Goal: Entertainment & Leisure: Consume media (video, audio)

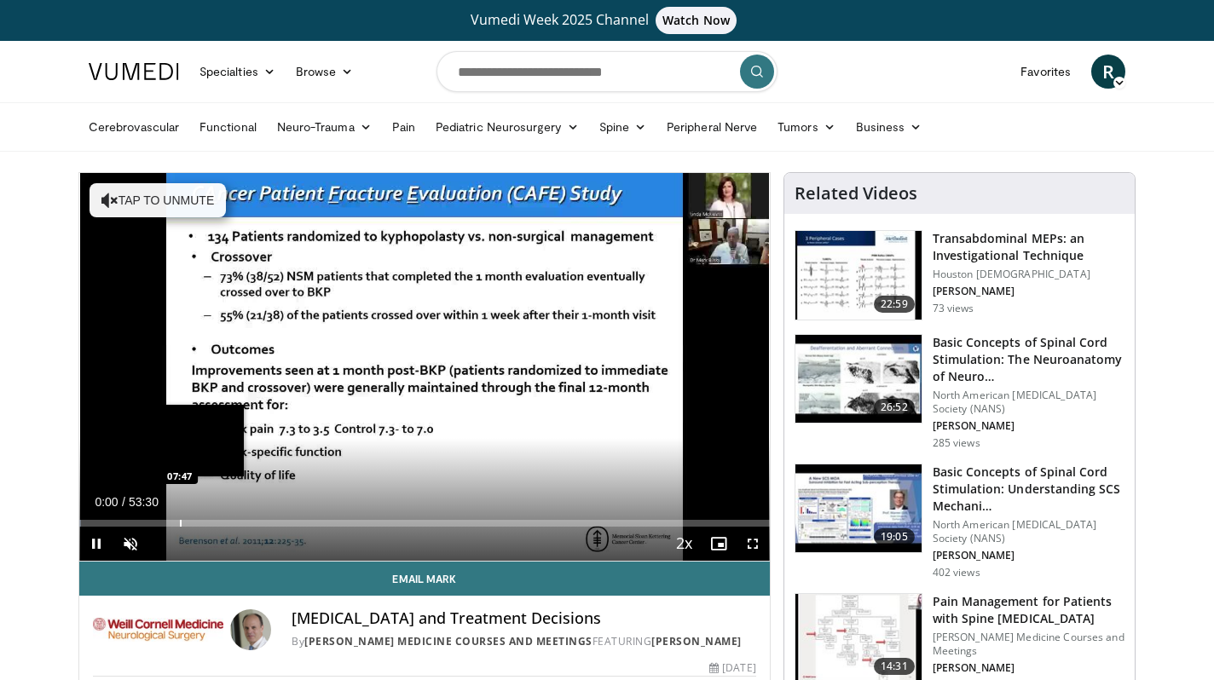
click at [180, 524] on div "Progress Bar" at bounding box center [181, 523] width 2 height 7
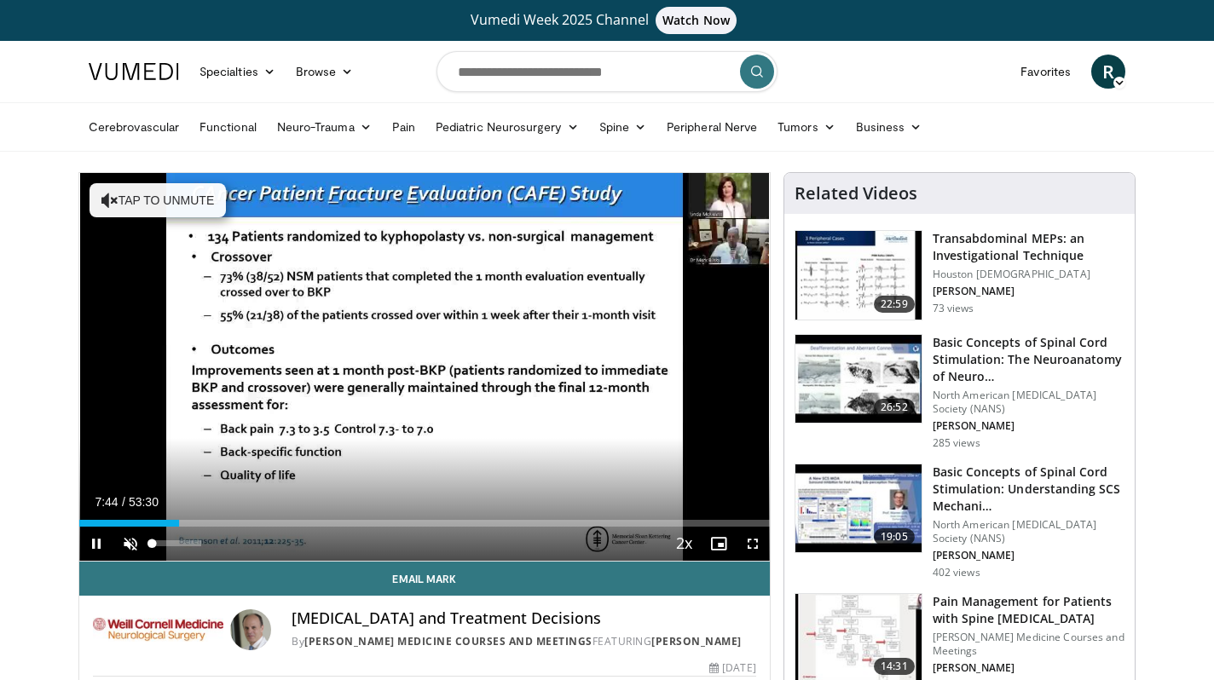
click at [136, 539] on span "Video Player" at bounding box center [130, 544] width 34 height 34
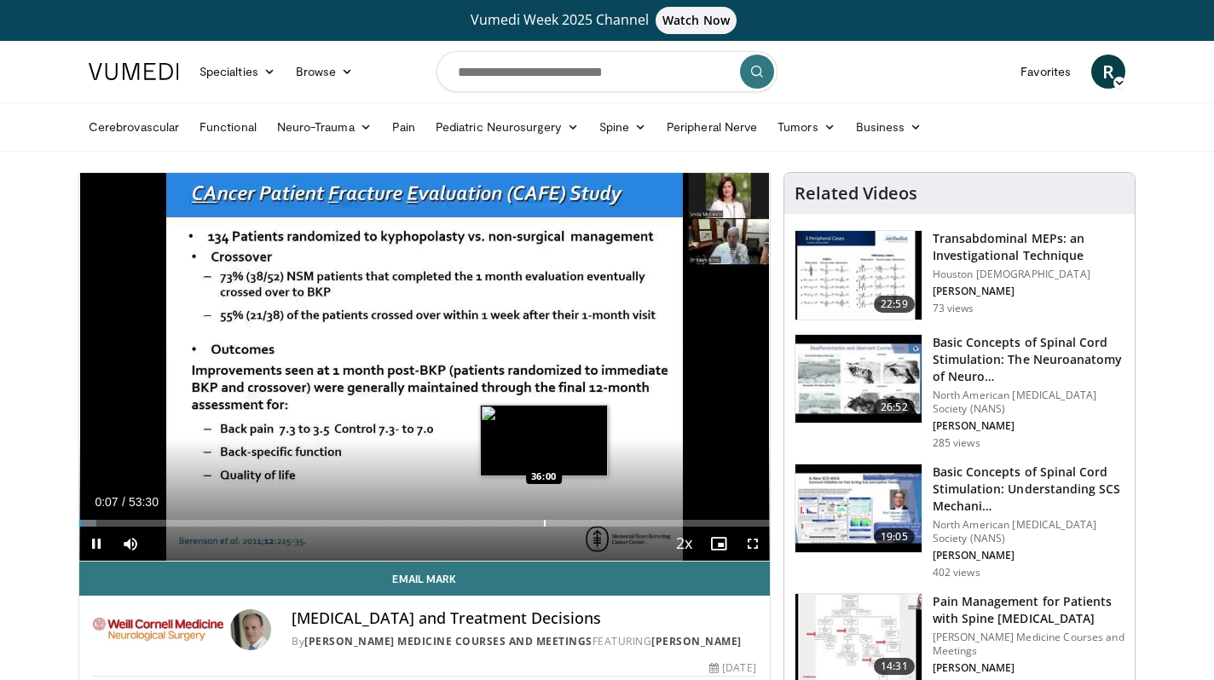
click at [544, 515] on div "Loaded : 2.48% 00:07 36:00" at bounding box center [424, 519] width 691 height 16
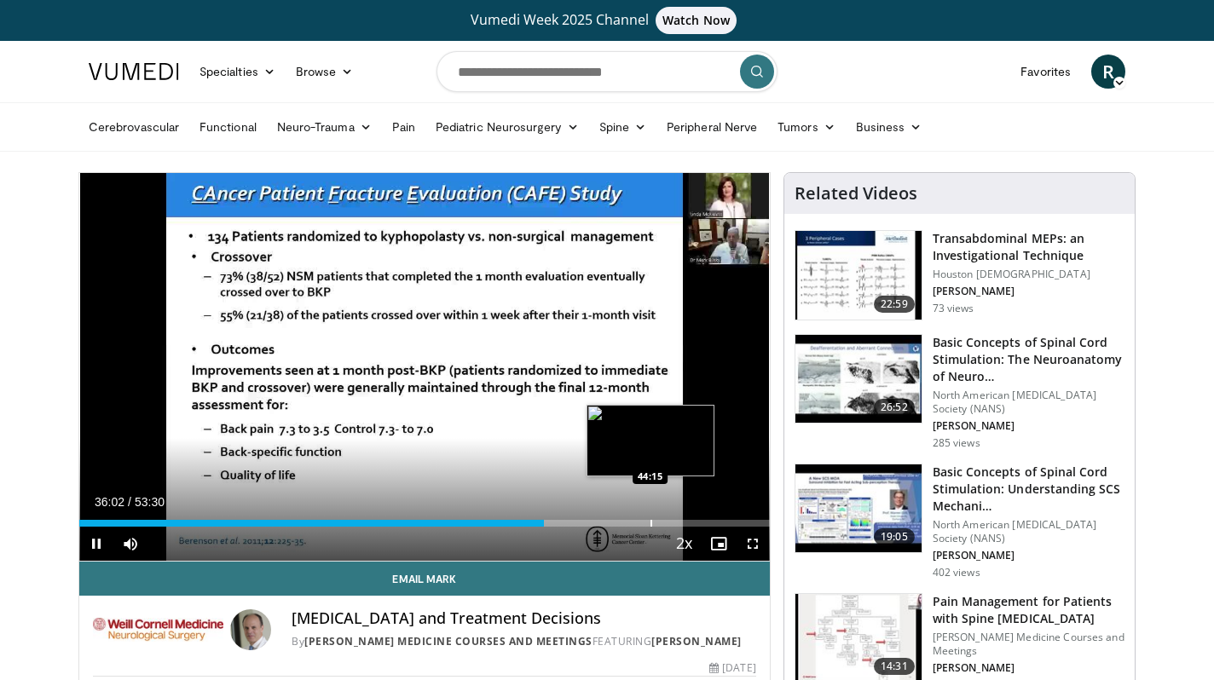
click at [651, 524] on div "Progress Bar" at bounding box center [652, 523] width 2 height 7
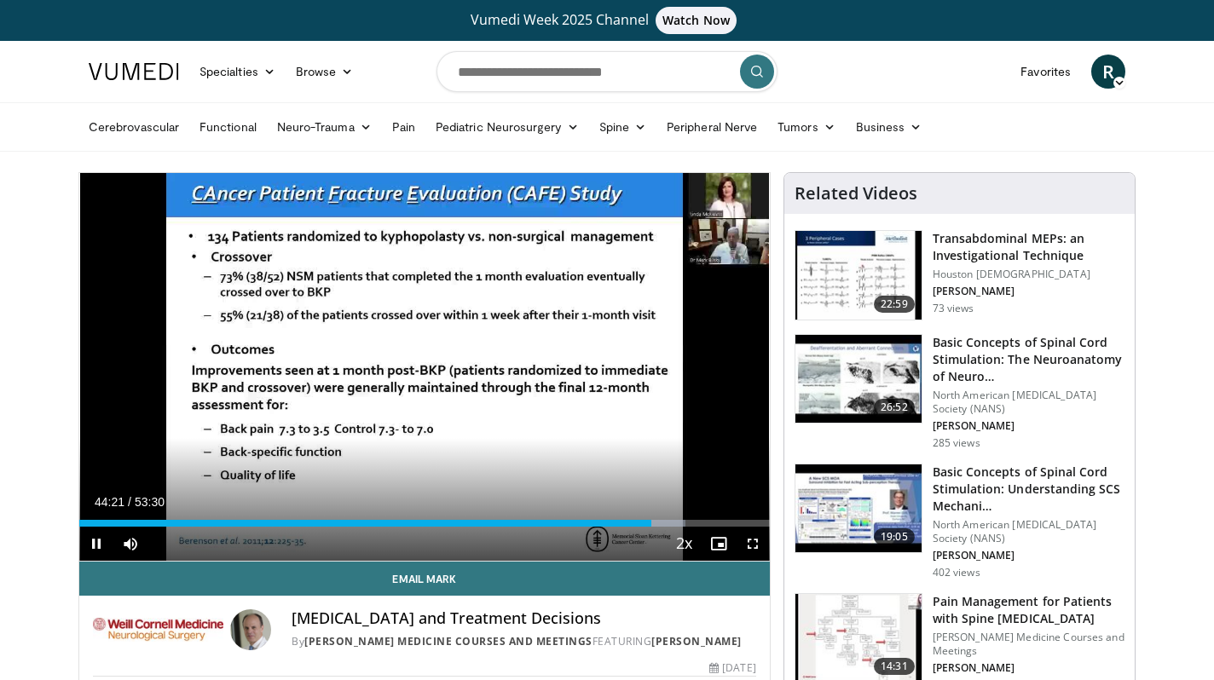
click at [97, 542] on span "Video Player" at bounding box center [96, 544] width 34 height 34
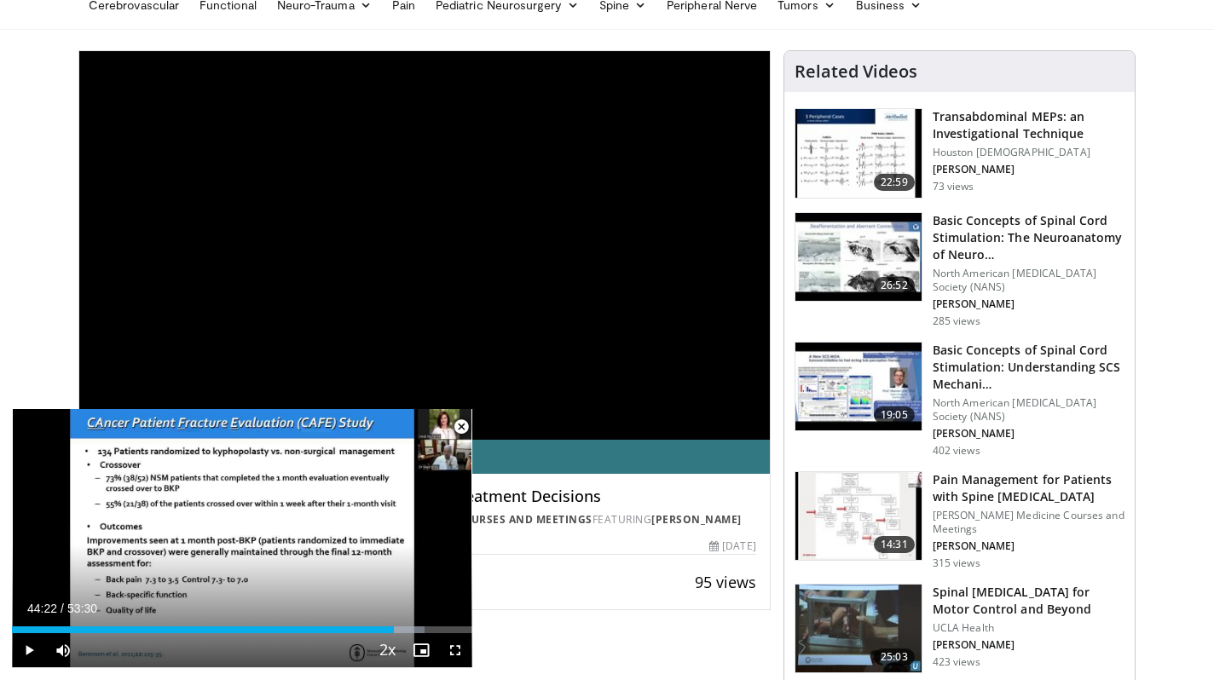
scroll to position [344, 0]
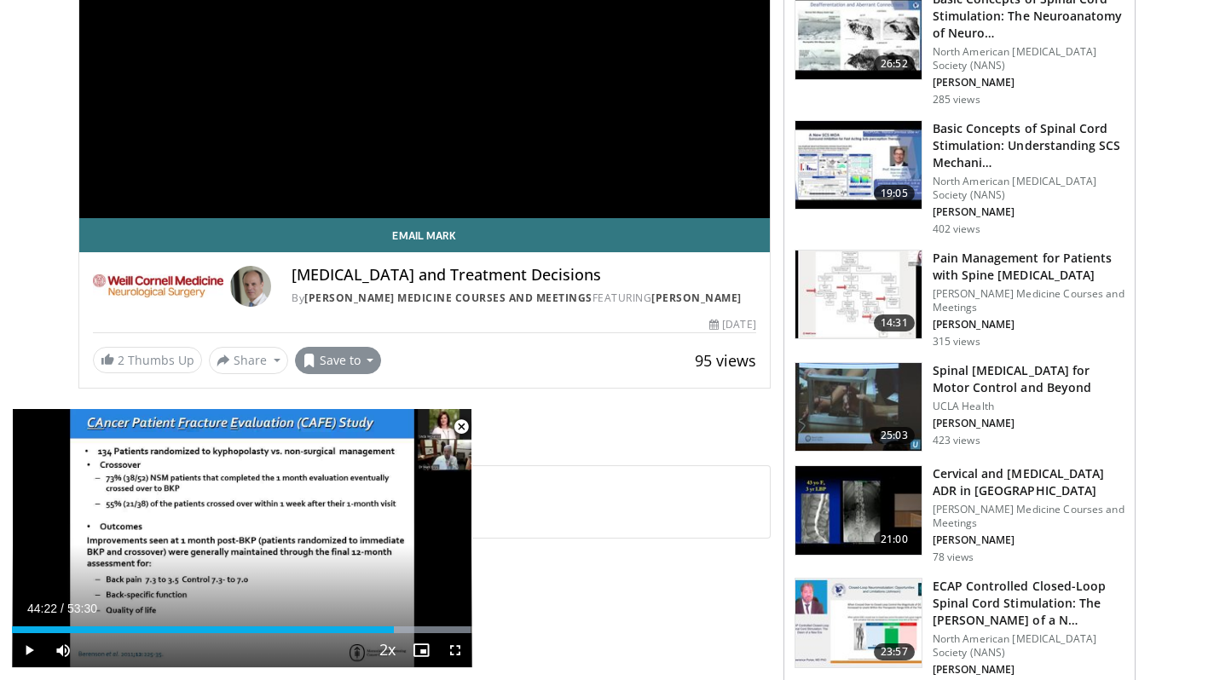
click at [333, 362] on button "Save to" at bounding box center [338, 360] width 87 height 27
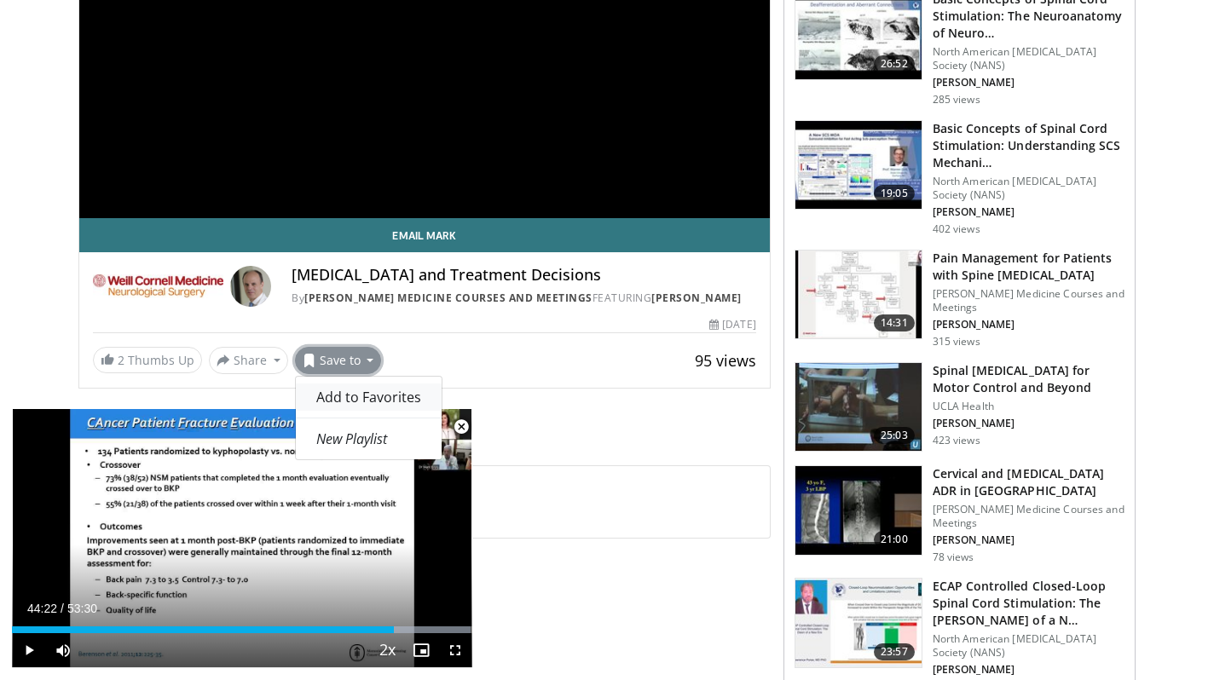
click at [341, 386] on link "Add to Favorites" at bounding box center [369, 397] width 146 height 27
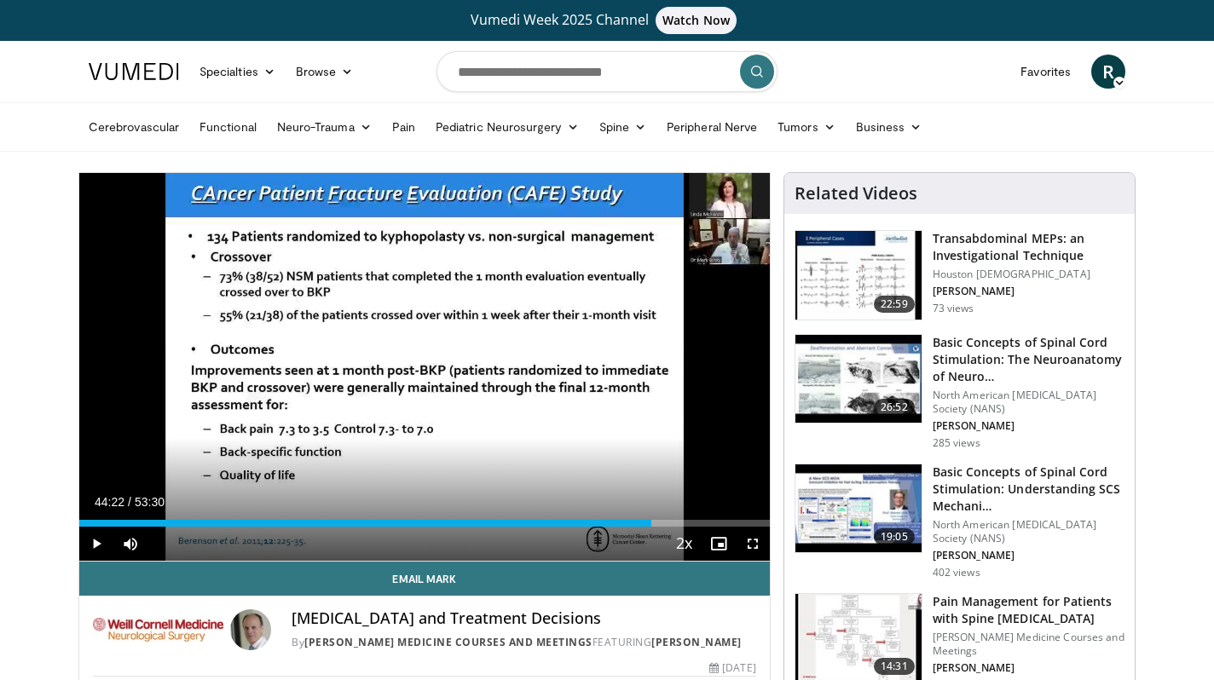
scroll to position [0, 0]
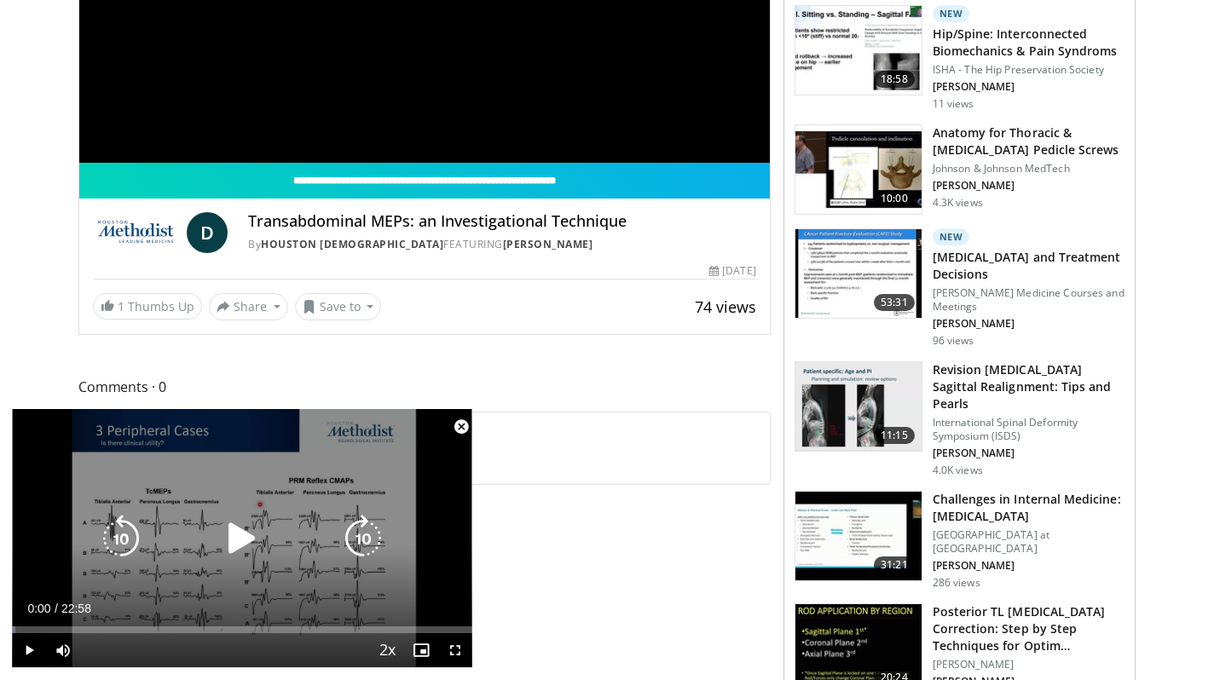
scroll to position [545, 0]
